Goal: Task Accomplishment & Management: Use online tool/utility

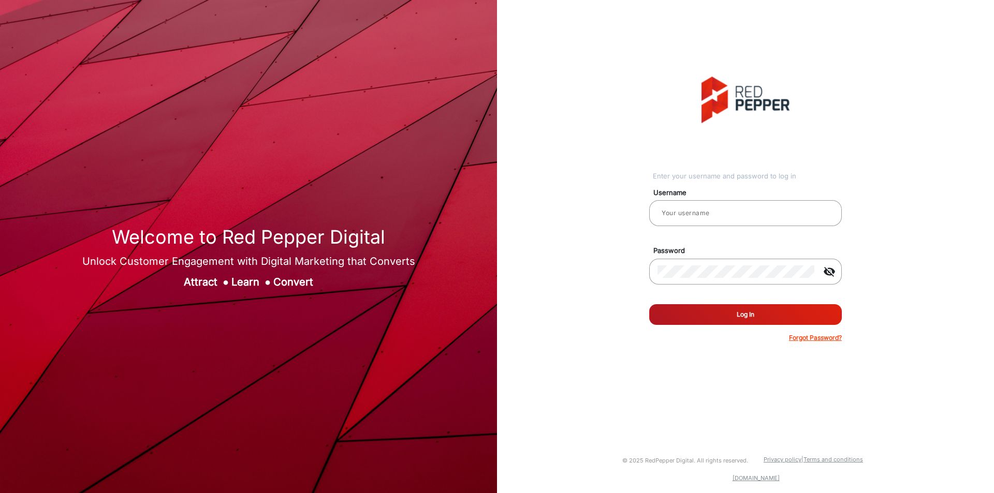
type input "[PERSON_NAME]"
click at [722, 318] on button "Log In" at bounding box center [745, 314] width 193 height 21
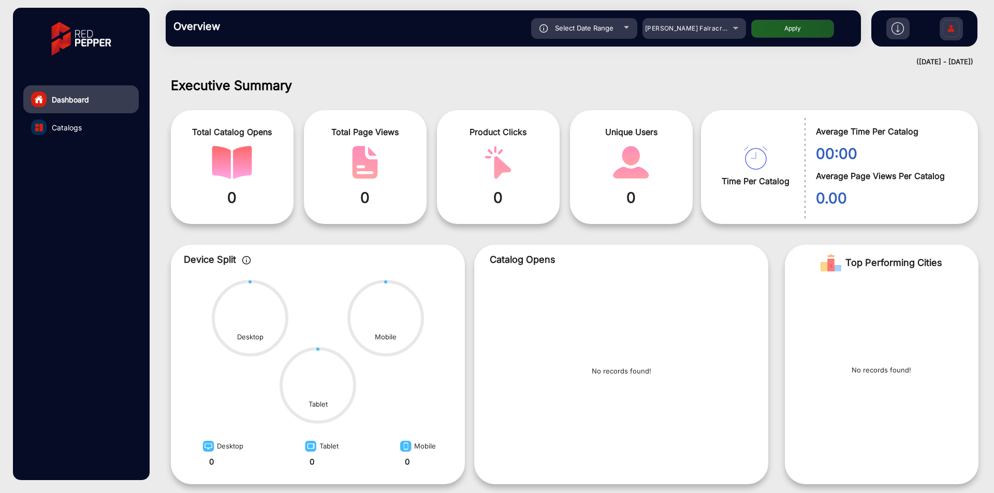
scroll to position [8, 0]
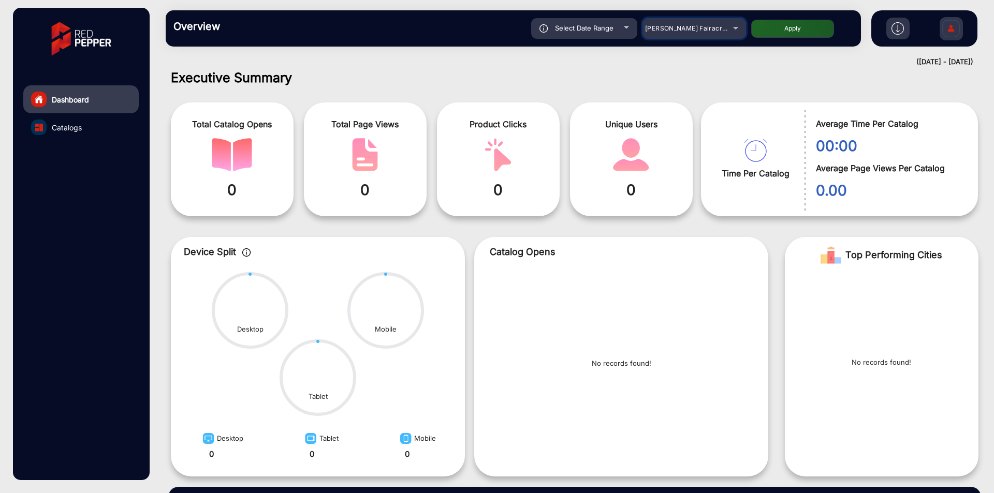
click at [694, 34] on div "[PERSON_NAME] Fairacre Farms" at bounding box center [686, 28] width 83 height 12
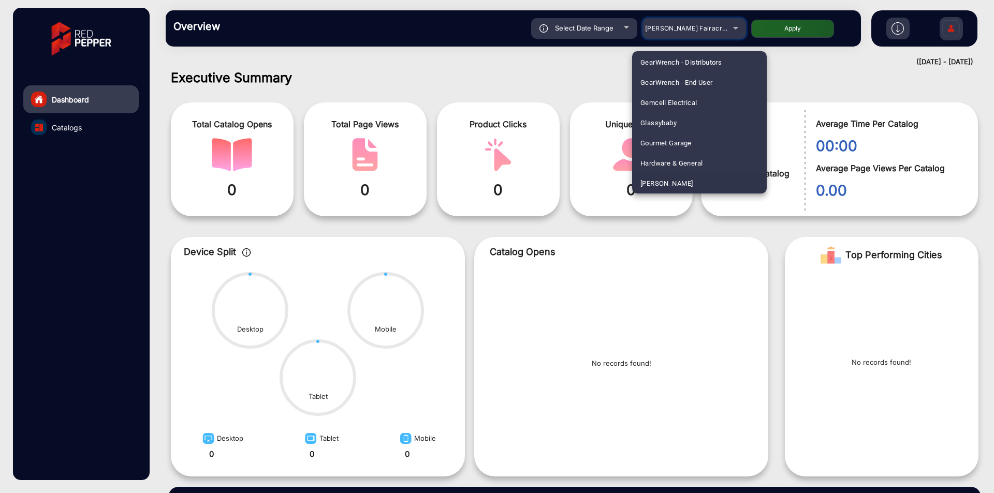
scroll to position [1537, 0]
click at [676, 158] on span "[PERSON_NAME]" at bounding box center [666, 163] width 52 height 20
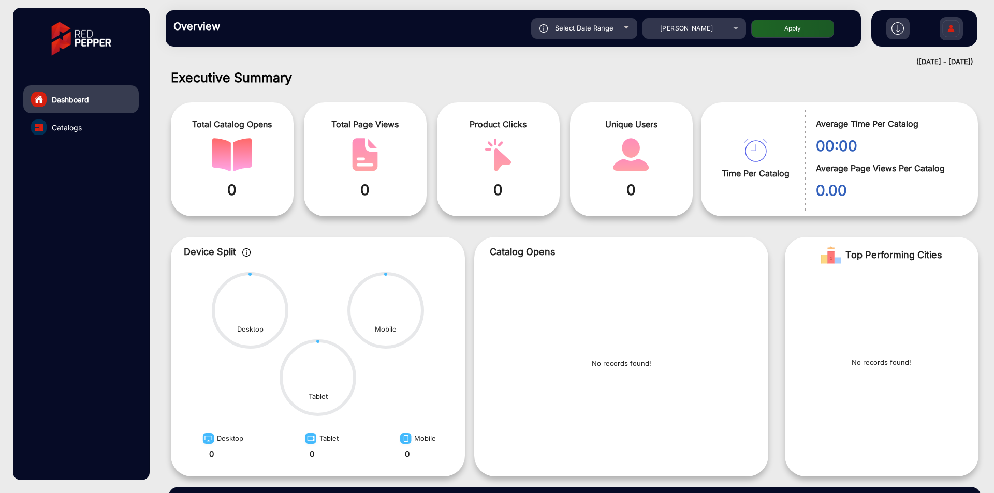
click at [791, 35] on button "Apply" at bounding box center [792, 29] width 83 height 18
type input "[DATE]"
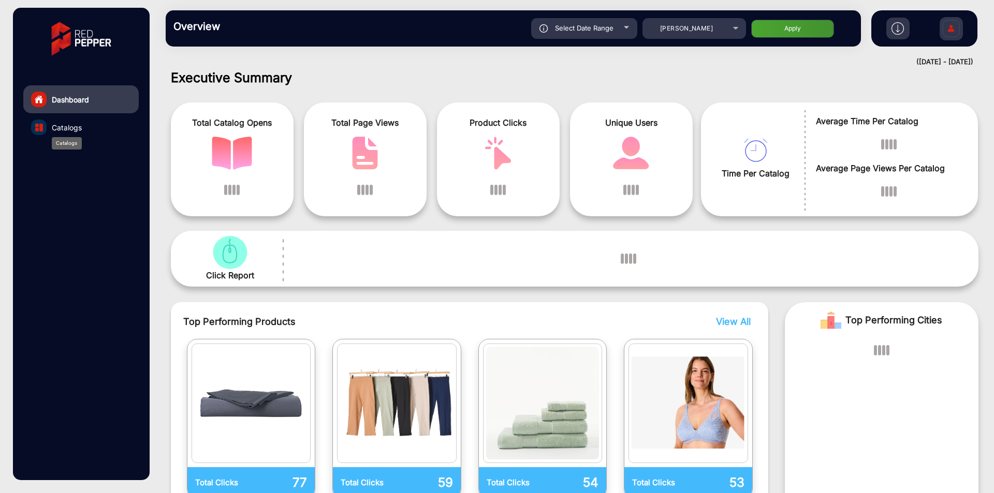
click at [61, 126] on span "Catalogs" at bounding box center [67, 127] width 30 height 11
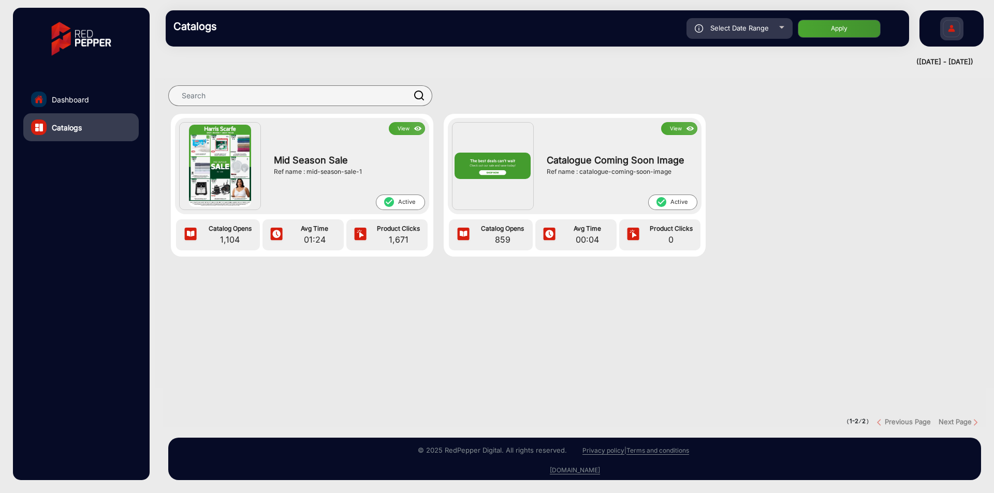
click at [413, 128] on img at bounding box center [418, 128] width 12 height 11
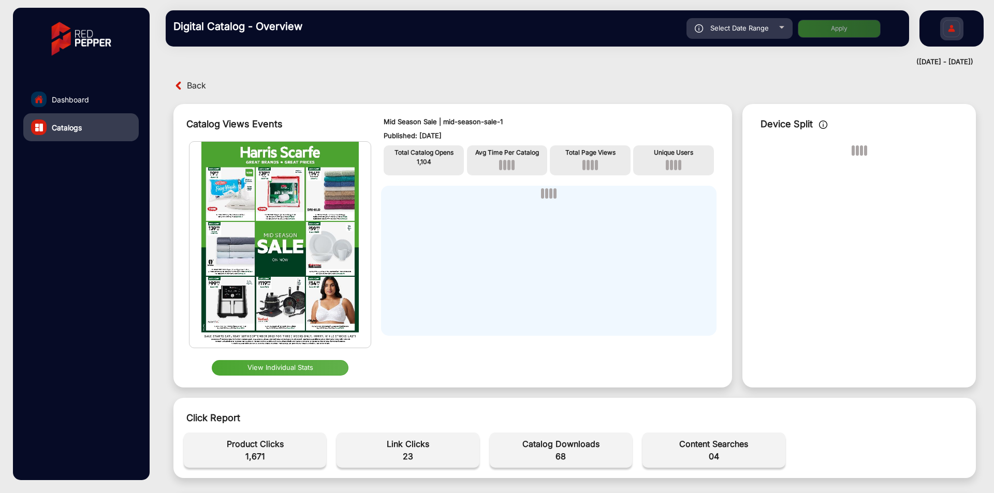
click at [307, 374] on button "View Individual Stats" at bounding box center [280, 368] width 137 height 16
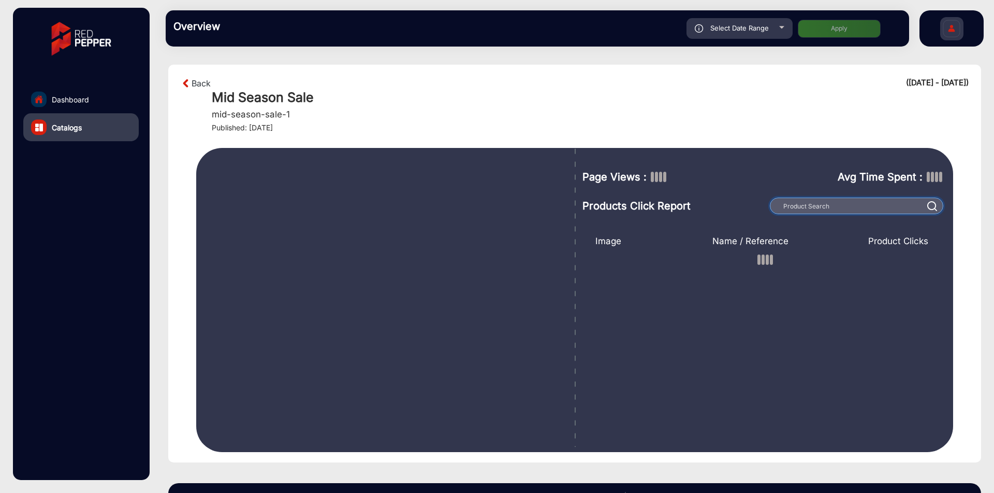
click at [881, 200] on input "text" at bounding box center [856, 206] width 173 height 17
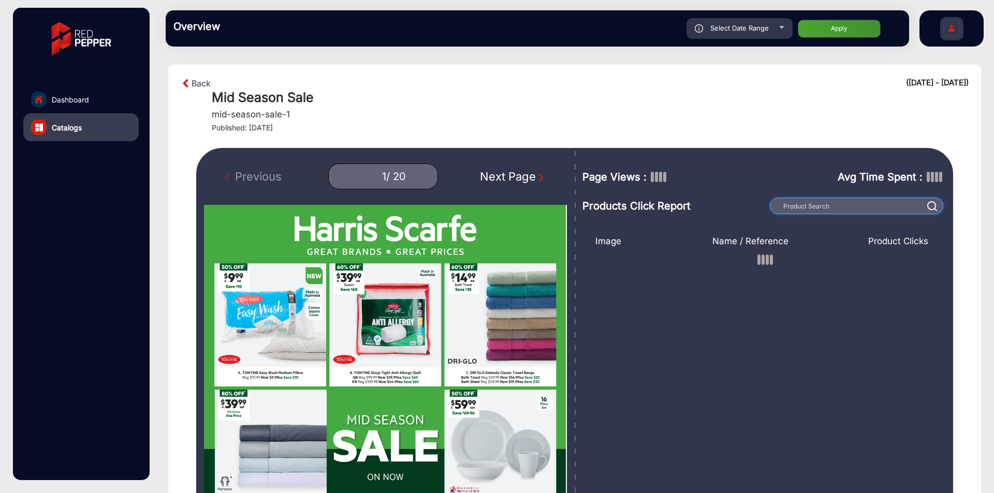
click at [879, 203] on input "text" at bounding box center [856, 206] width 173 height 17
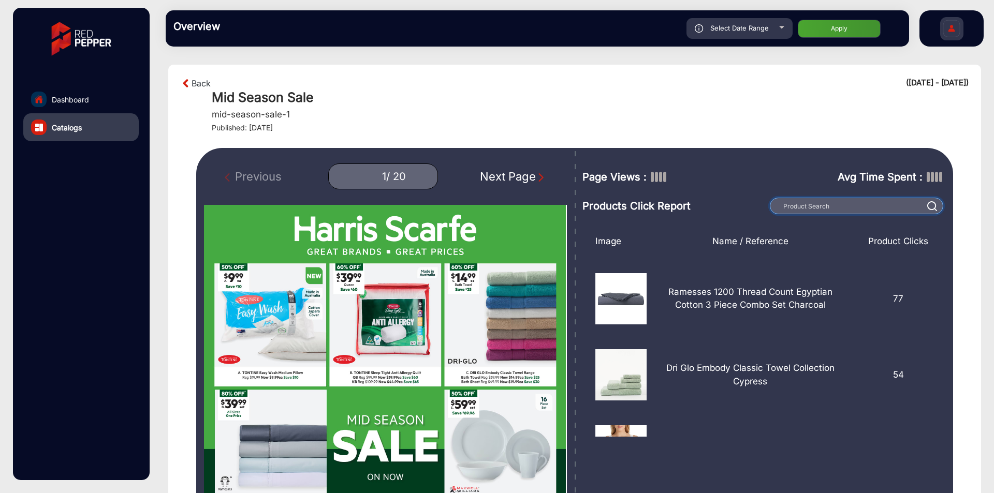
click at [879, 203] on input "text" at bounding box center [856, 206] width 173 height 17
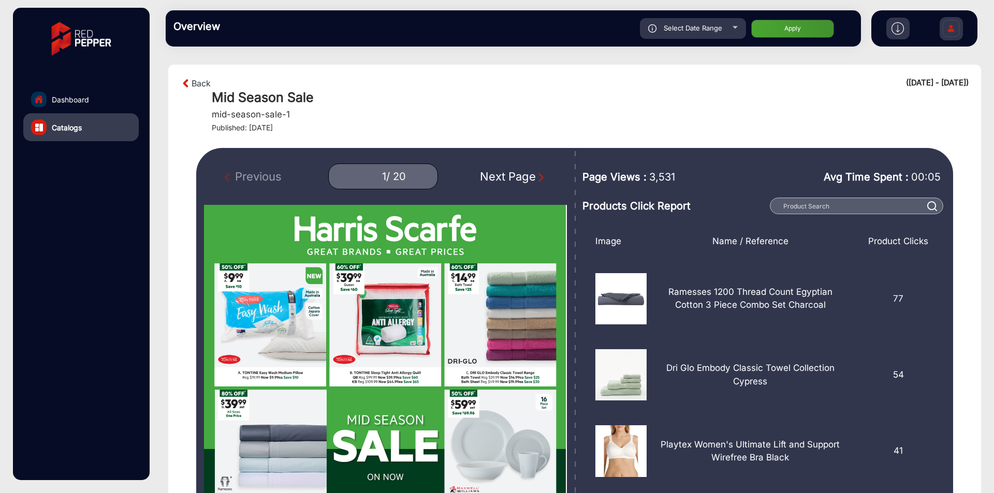
click at [710, 122] on div "Mid Season Sale mid-season-sale-1 Published: [DATE]" at bounding box center [590, 111] width 757 height 43
click at [822, 207] on input "text" at bounding box center [856, 206] width 173 height 17
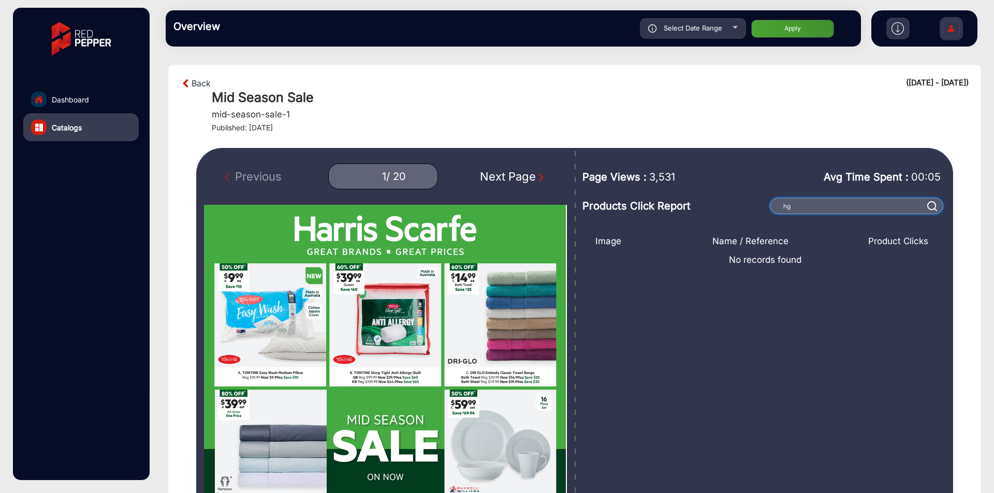
type input "h"
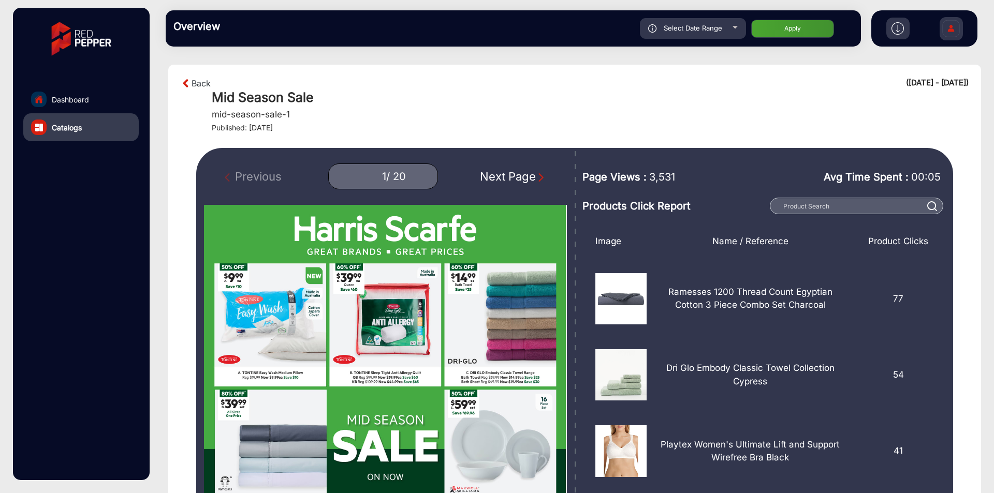
click at [772, 173] on div "Avg Time Spent : 00:05" at bounding box center [837, 178] width 219 height 36
click at [791, 211] on input "text" at bounding box center [856, 206] width 173 height 17
type input "Häagen-Dazs Ice Cream & Novelties"
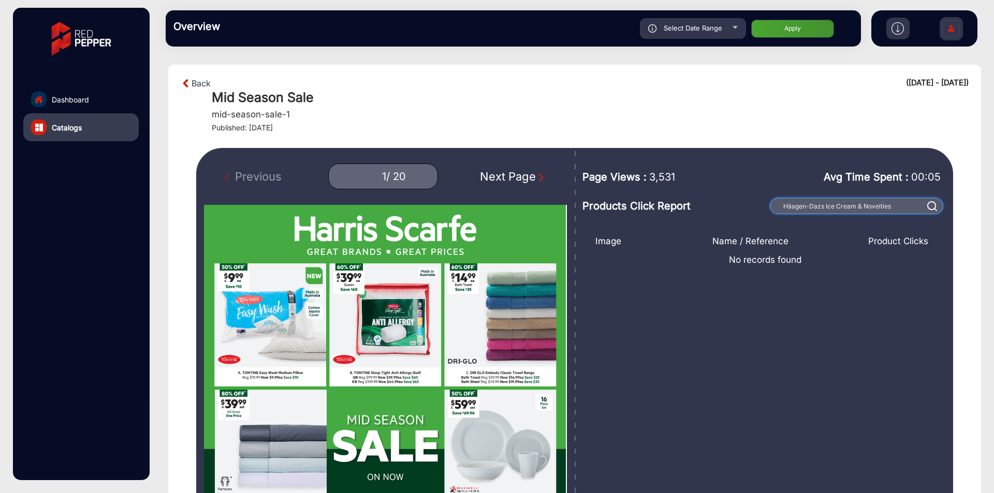
click at [839, 207] on input "Häagen-Dazs Ice Cream & Novelties" at bounding box center [856, 206] width 173 height 17
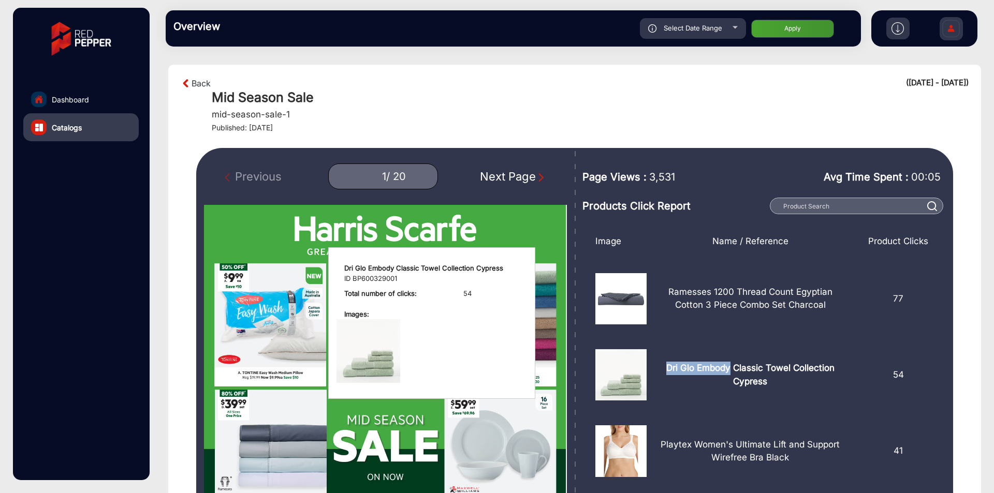
drag, startPoint x: 661, startPoint y: 364, endPoint x: 725, endPoint y: 368, distance: 63.8
click at [725, 368] on p "Dri Glo Embody Classic Towel Collection Cypress" at bounding box center [750, 375] width 192 height 26
copy p "Dri Glo Embody"
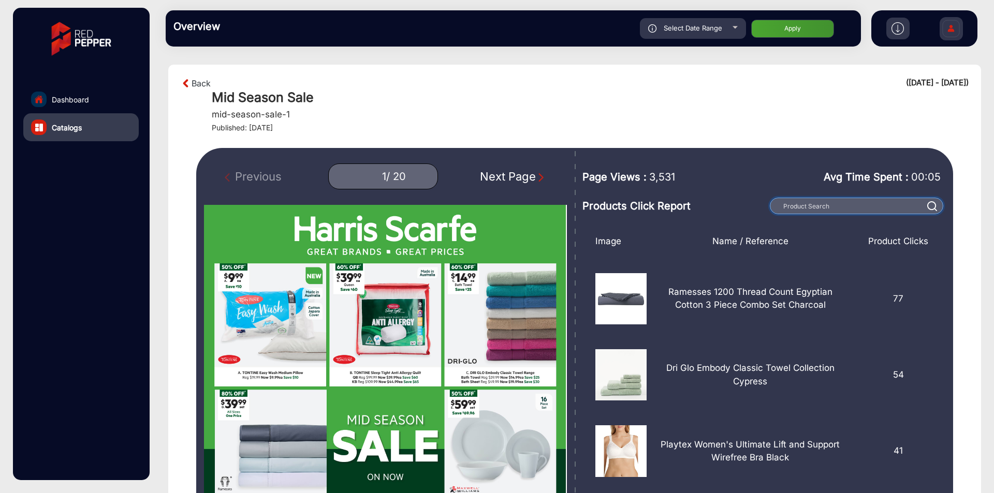
click at [811, 207] on input "text" at bounding box center [856, 206] width 173 height 17
paste input "Dri Glo Embody"
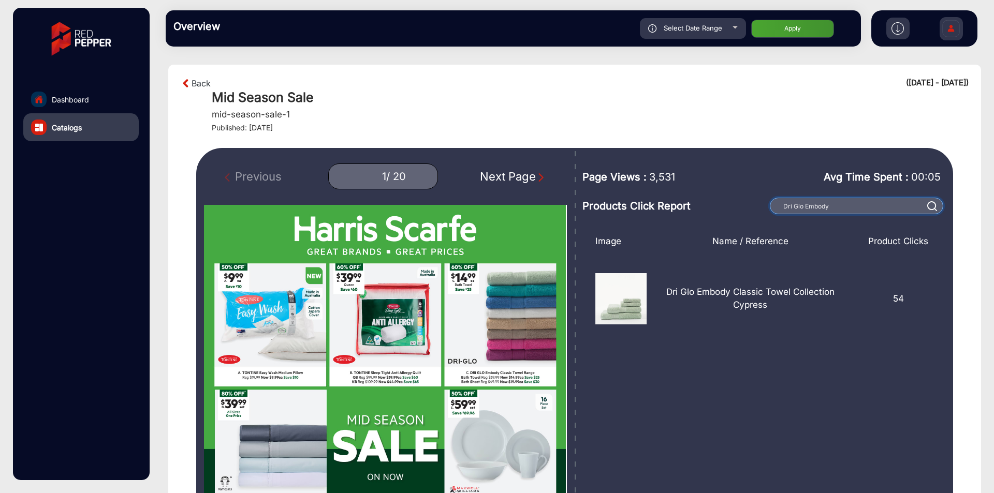
type input "Dri Glo Embody"
click at [930, 207] on img at bounding box center [932, 206] width 10 height 10
click at [863, 202] on input "Dri Glo Embody" at bounding box center [856, 206] width 173 height 17
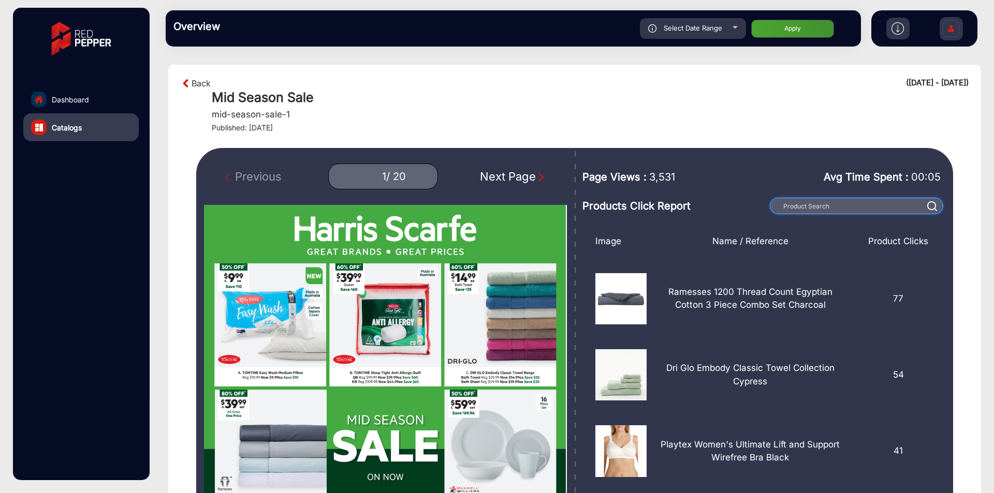
click at [796, 207] on input "text" at bounding box center [856, 206] width 173 height 17
click at [195, 79] on link "Back" at bounding box center [201, 83] width 19 height 12
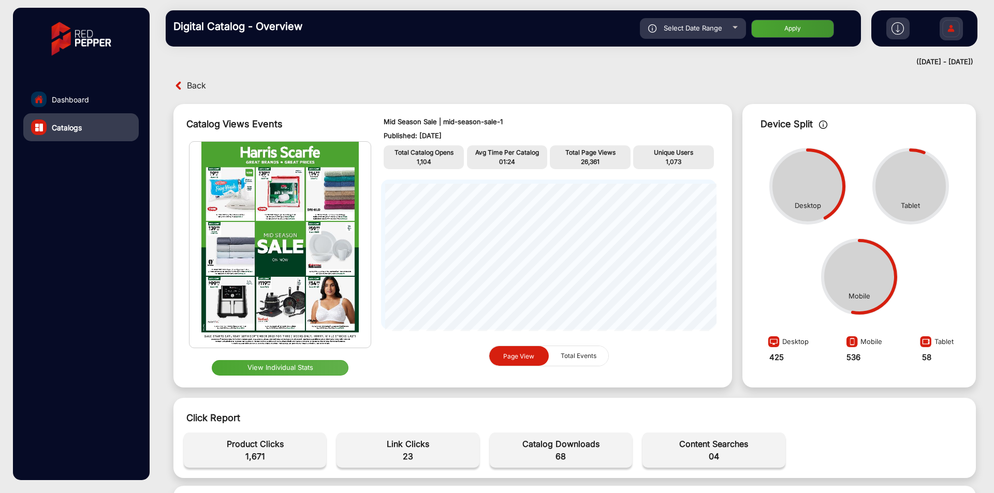
click at [104, 104] on link "Dashboard" at bounding box center [80, 99] width 115 height 28
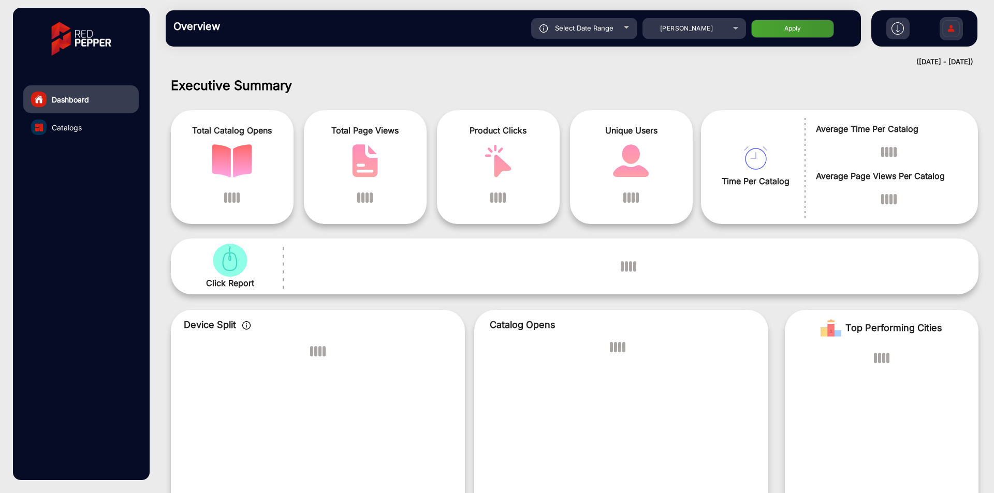
scroll to position [8, 0]
